Goal: Find specific page/section: Find specific page/section

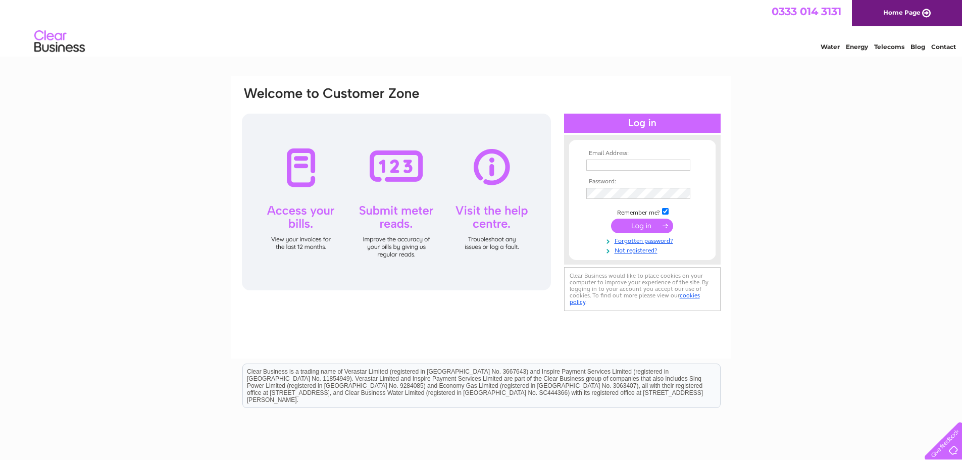
click at [599, 161] on input "text" at bounding box center [638, 165] width 104 height 11
click at [599, 161] on input "text" at bounding box center [638, 166] width 105 height 12
click at [595, 162] on input "text" at bounding box center [638, 165] width 104 height 11
type input "[EMAIL_ADDRESS][DOMAIN_NAME]"
click at [649, 229] on input "submit" at bounding box center [642, 226] width 62 height 14
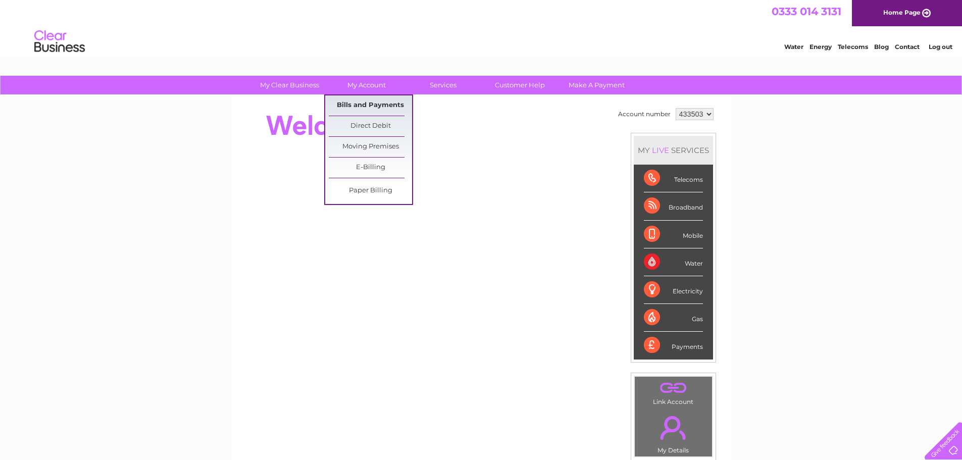
click at [359, 101] on link "Bills and Payments" at bounding box center [370, 105] width 83 height 20
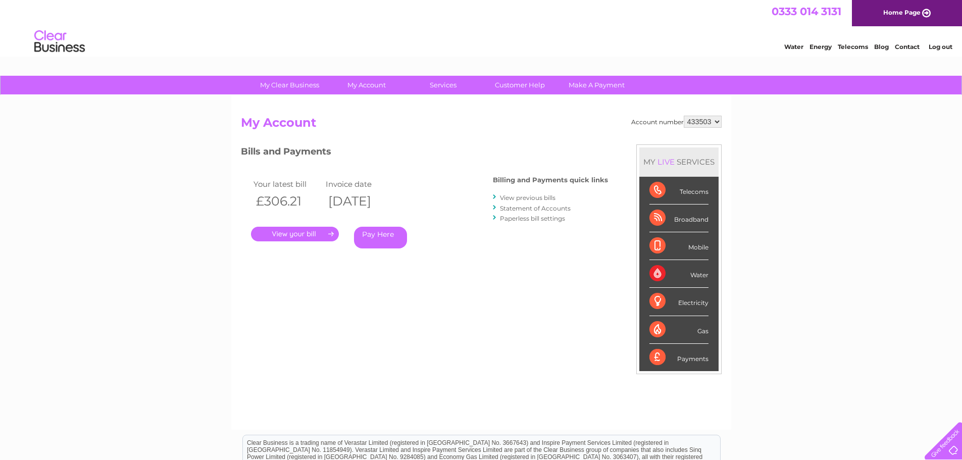
click at [284, 233] on link "." at bounding box center [295, 234] width 88 height 15
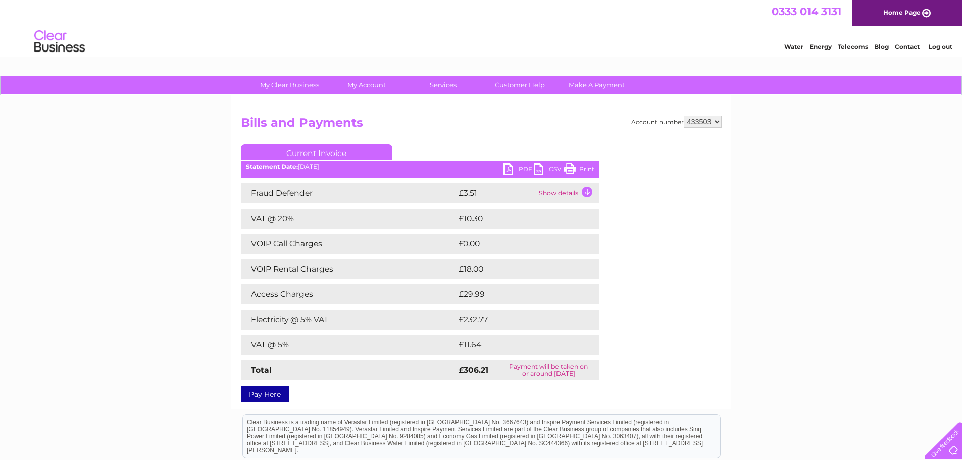
click at [511, 167] on link "PDF" at bounding box center [519, 170] width 30 height 15
